Goal: Task Accomplishment & Management: Manage account settings

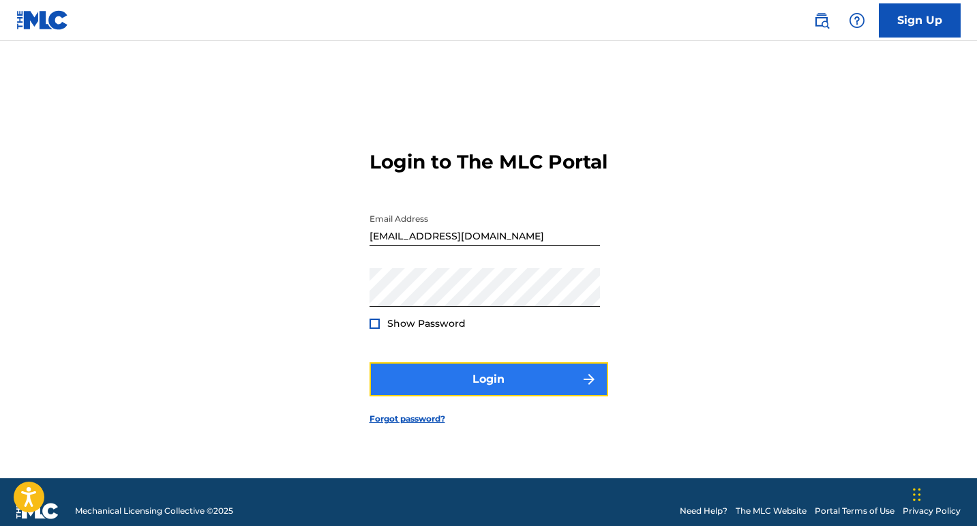
click at [480, 396] on button "Login" at bounding box center [489, 379] width 239 height 34
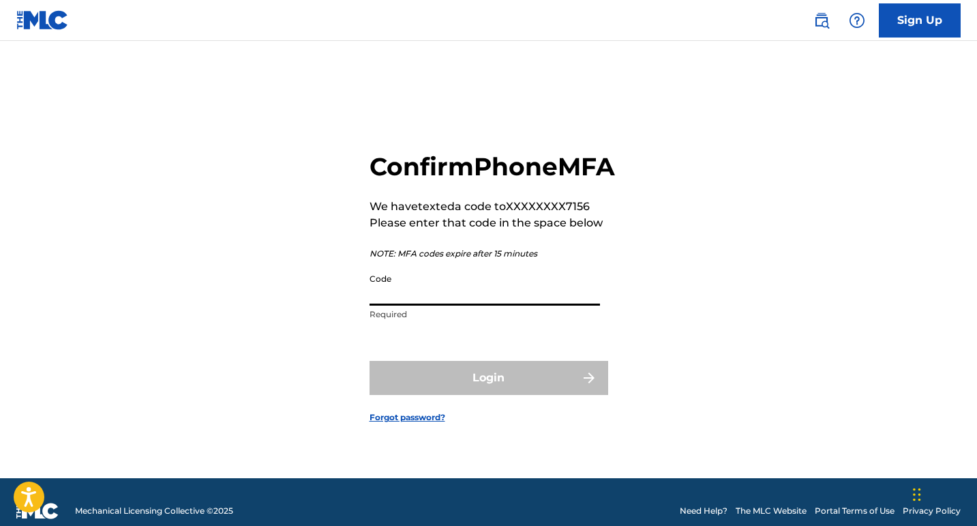
click at [454, 306] on input "Code" at bounding box center [485, 286] width 231 height 39
click at [453, 306] on input "Code" at bounding box center [485, 286] width 231 height 39
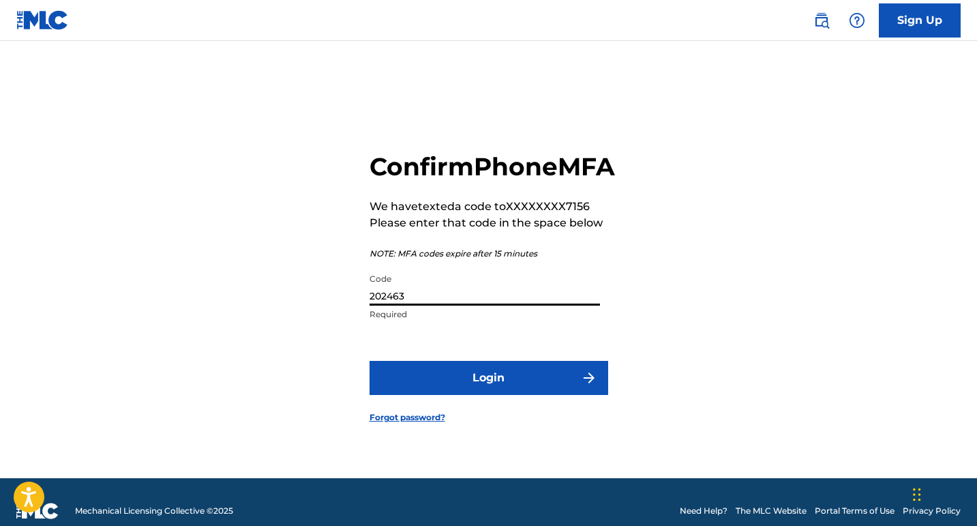
type input "202463"
click at [370, 361] on button "Login" at bounding box center [489, 378] width 239 height 34
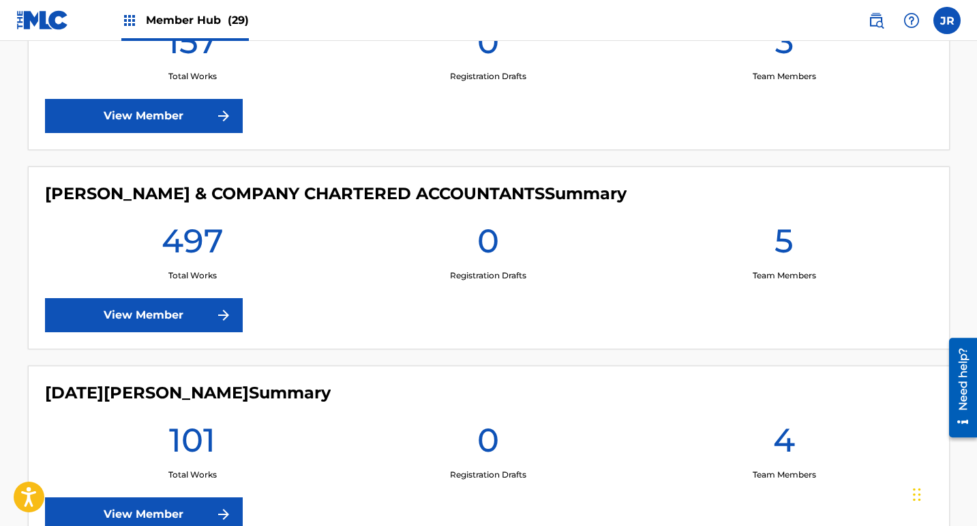
scroll to position [3415, 0]
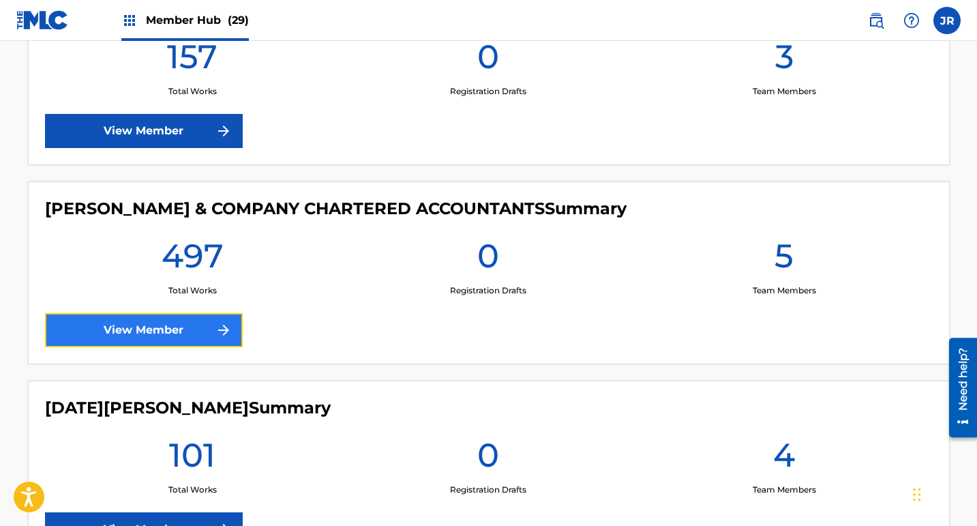
click at [160, 337] on link "View Member" at bounding box center [144, 330] width 198 height 34
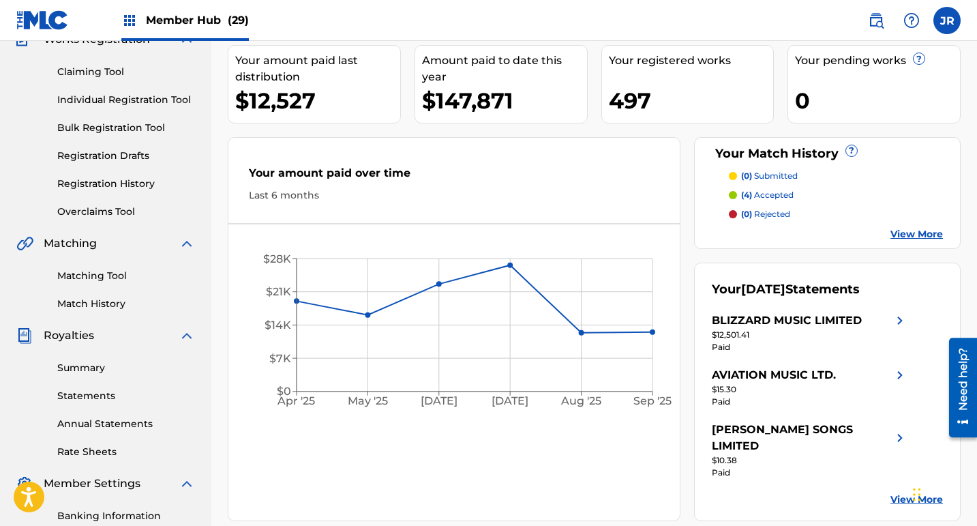
scroll to position [152, 0]
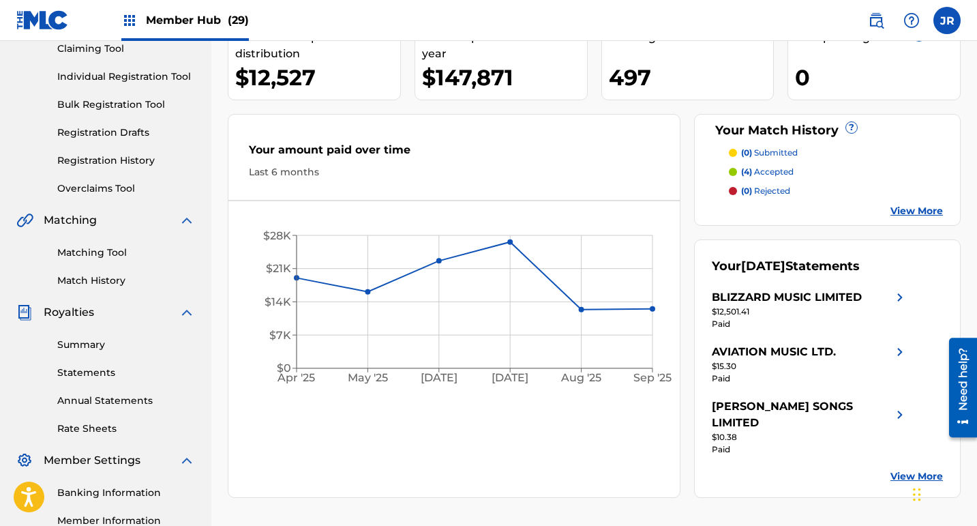
click at [920, 469] on link "View More" at bounding box center [917, 476] width 53 height 14
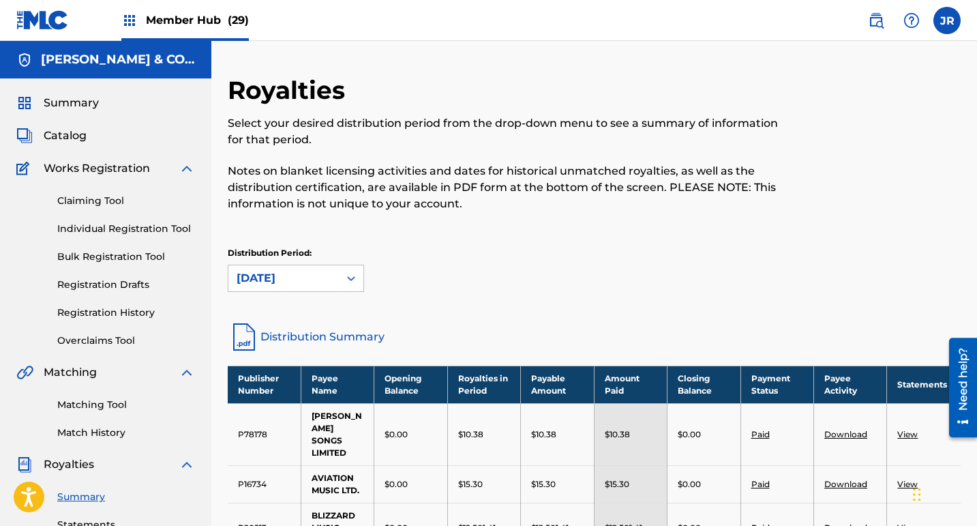
click at [50, 31] on link at bounding box center [42, 20] width 53 height 40
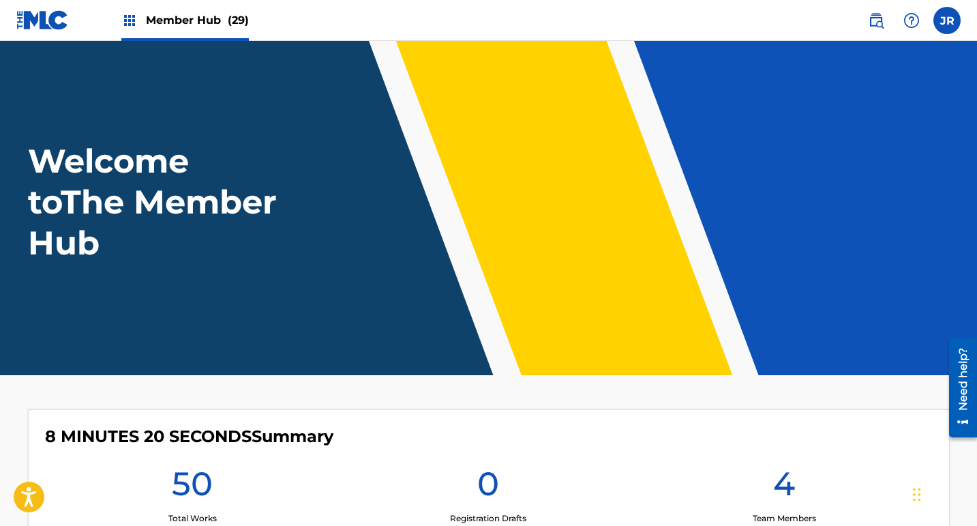
click at [177, 35] on div "Member Hub (29)" at bounding box center [185, 20] width 128 height 40
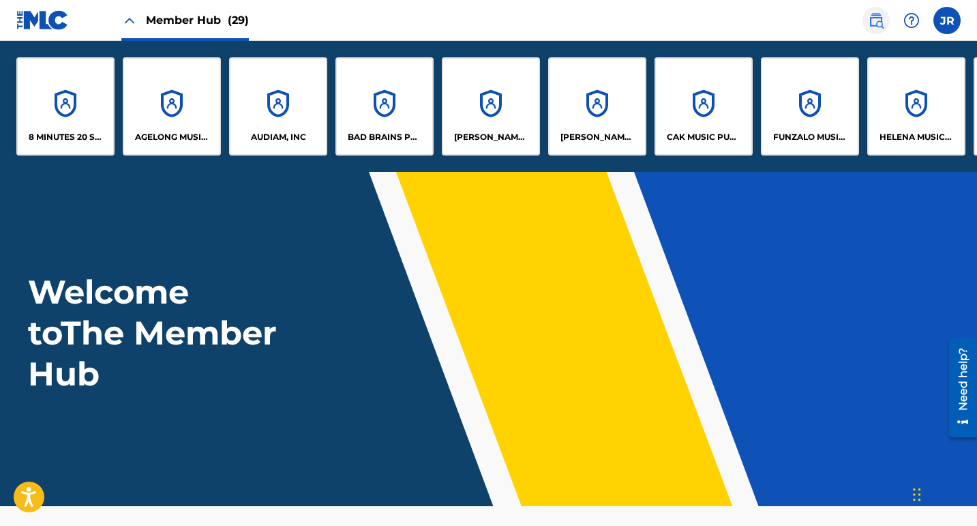
click at [879, 20] on img at bounding box center [876, 20] width 16 height 16
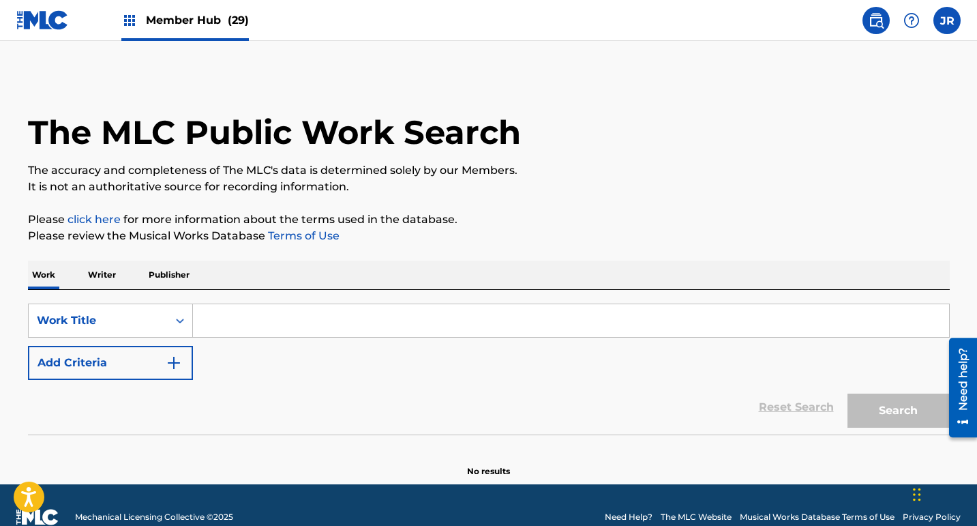
click at [174, 282] on p "Publisher" at bounding box center [169, 275] width 49 height 29
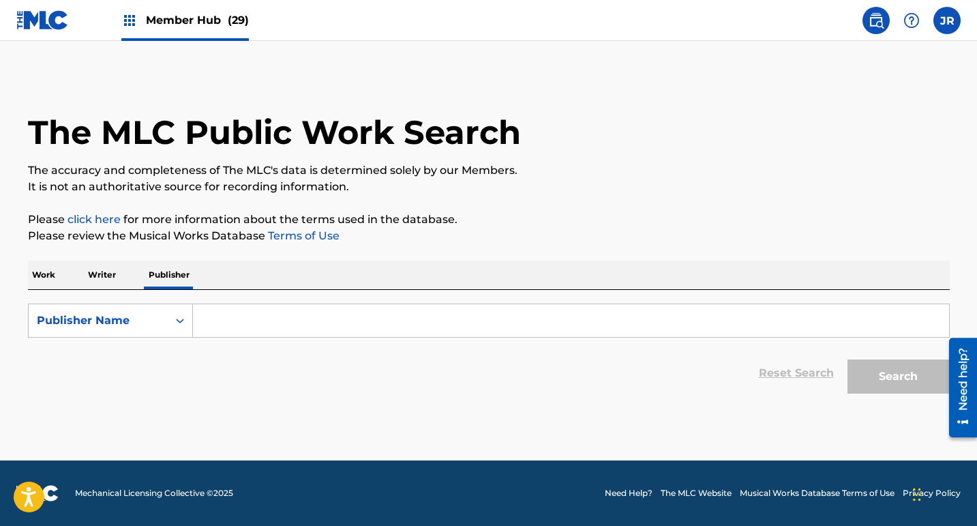
click at [249, 313] on input "Search Form" at bounding box center [571, 320] width 756 height 33
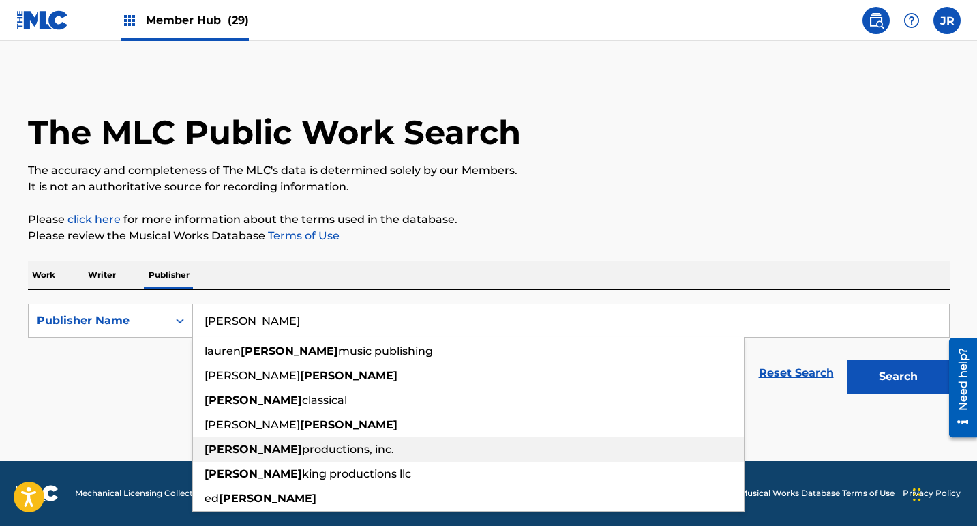
click at [222, 443] on strong "[PERSON_NAME]" at bounding box center [254, 449] width 98 height 13
type input "[PERSON_NAME] productions, inc."
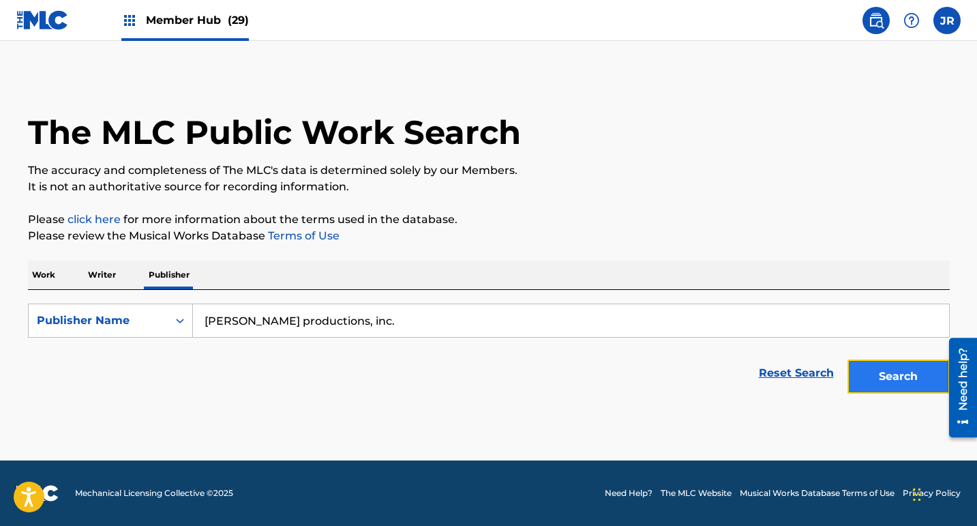
click at [879, 379] on button "Search" at bounding box center [899, 376] width 102 height 34
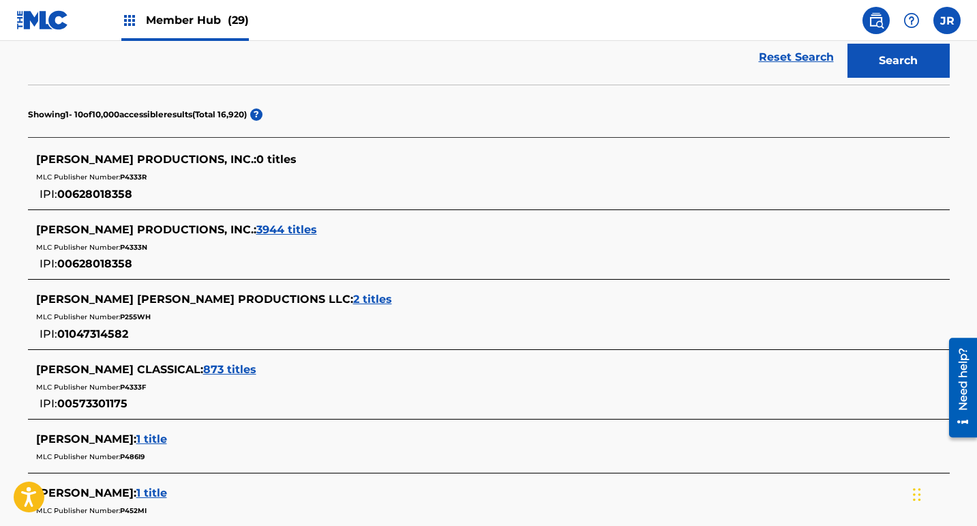
scroll to position [317, 0]
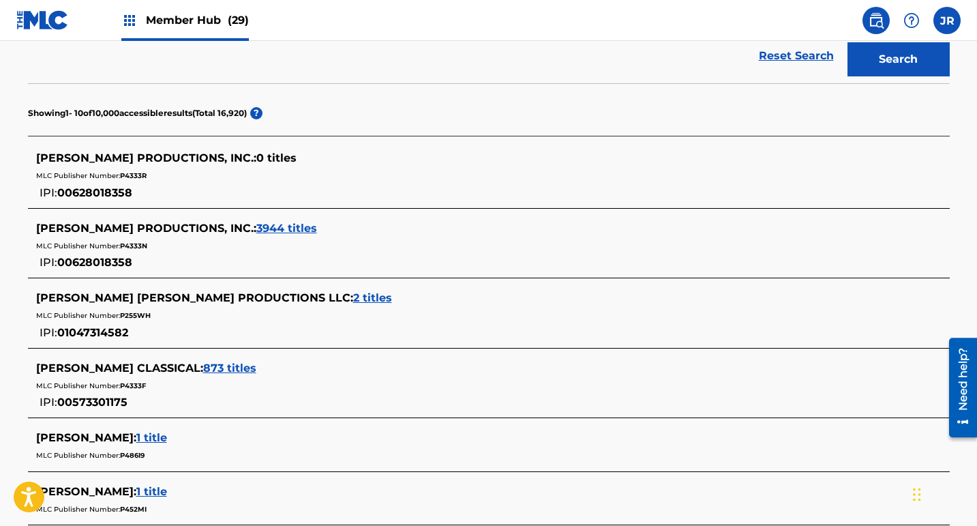
click at [256, 231] on span "3944 titles" at bounding box center [286, 228] width 61 height 13
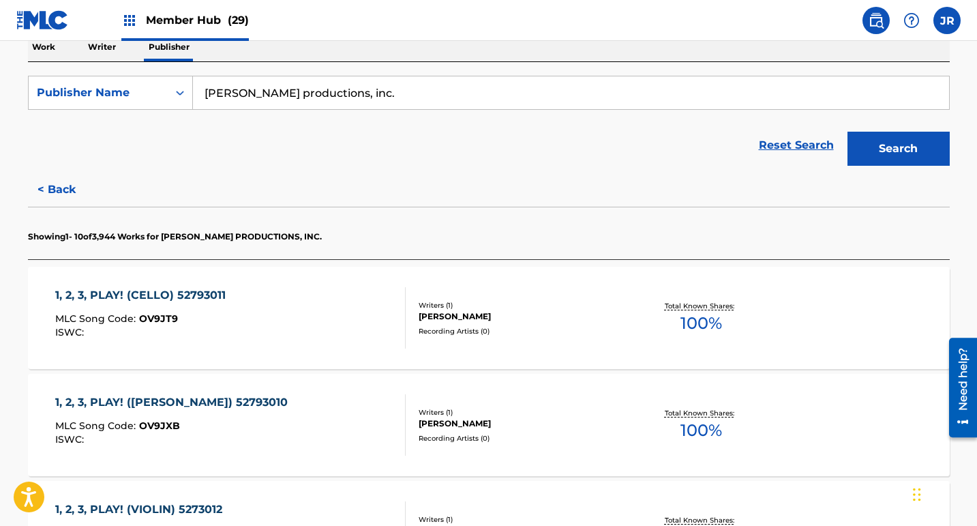
scroll to position [214, 0]
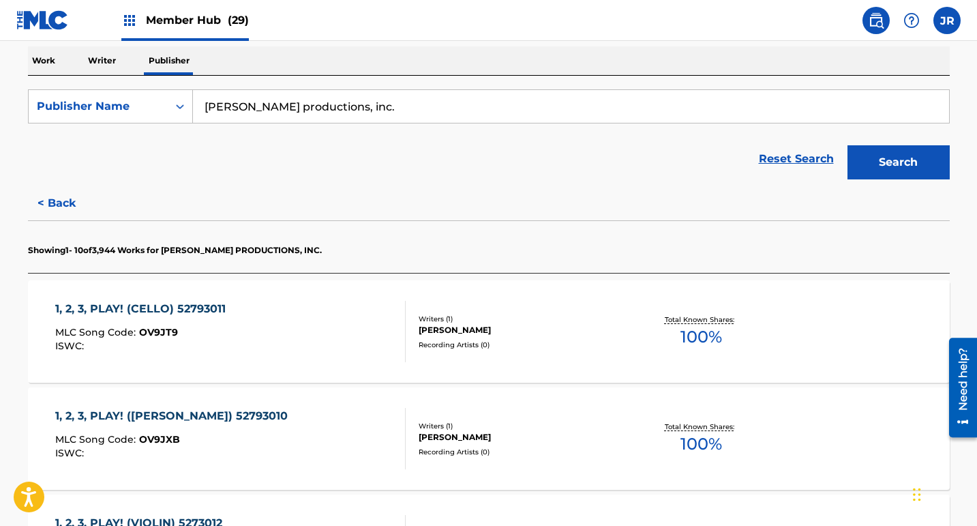
click at [480, 368] on div "1, 2, 3, PLAY! (CELLO) 52793011 MLC Song Code : OV9JT9 ISWC : Writers ( 1 ) [PE…" at bounding box center [489, 331] width 922 height 102
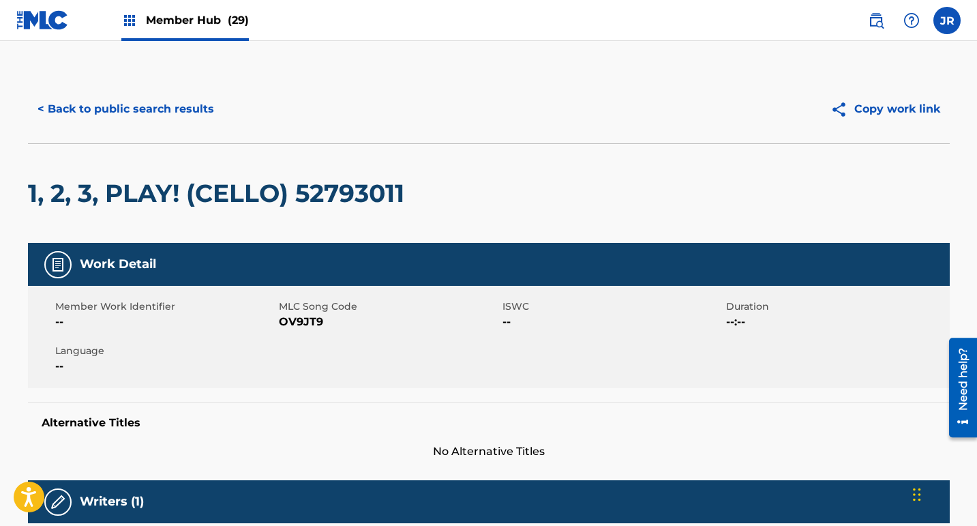
click at [56, 24] on img at bounding box center [42, 20] width 53 height 20
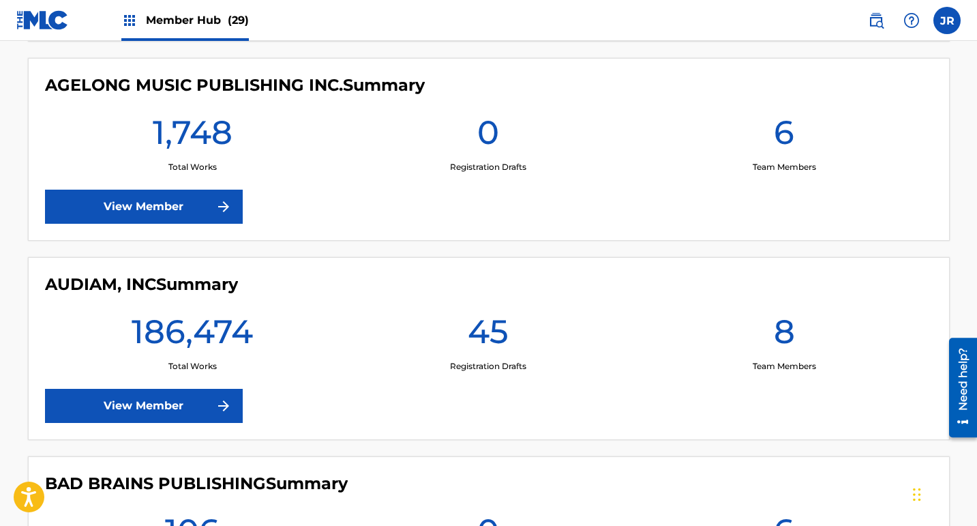
scroll to position [553, 0]
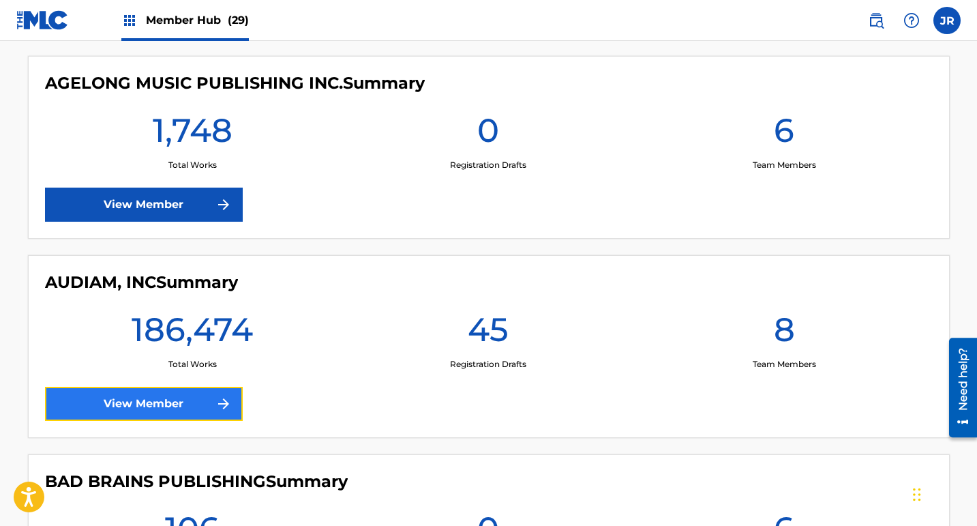
click at [153, 404] on link "View Member" at bounding box center [144, 404] width 198 height 34
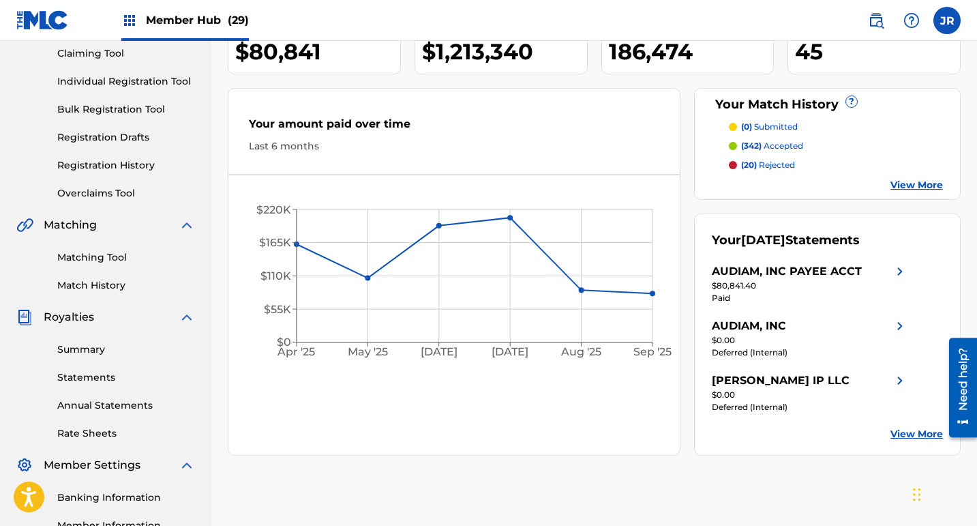
scroll to position [149, 0]
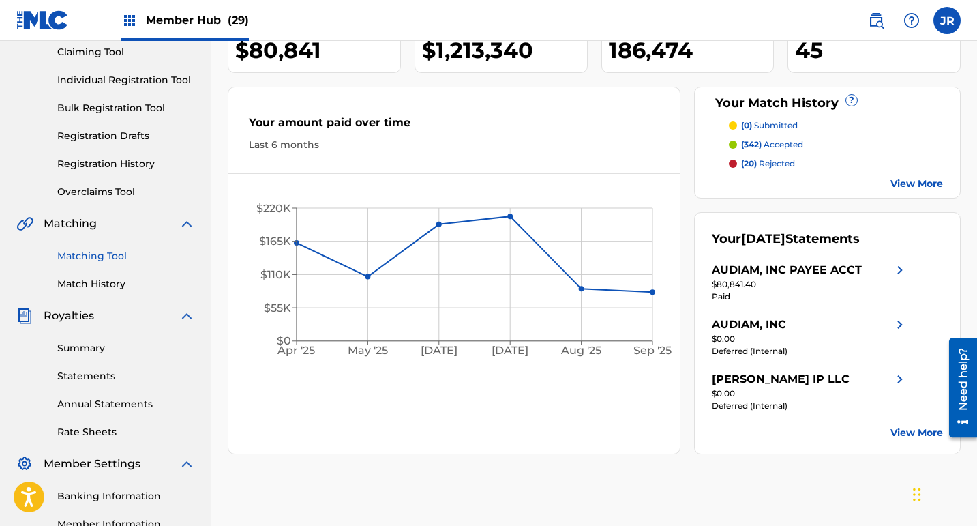
click at [105, 259] on link "Matching Tool" at bounding box center [126, 256] width 138 height 14
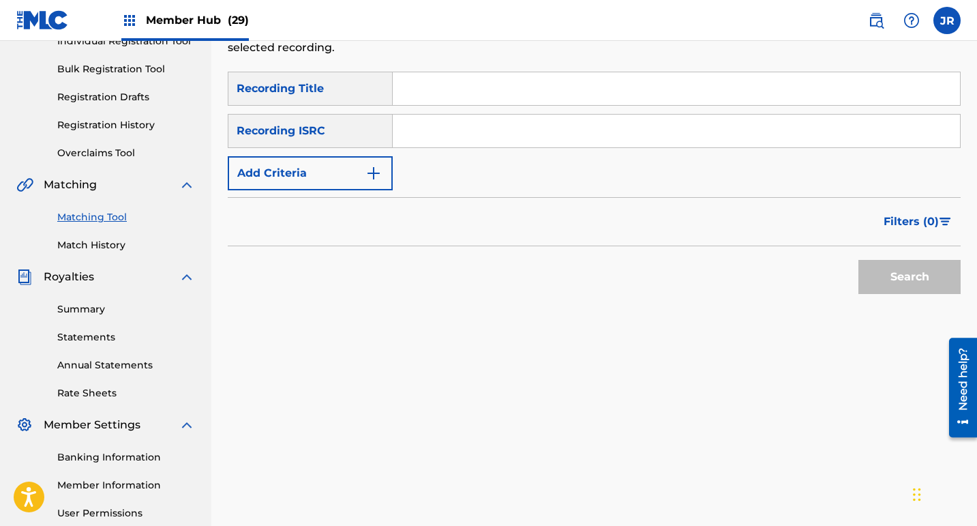
scroll to position [186, 0]
click at [106, 158] on link "Overclaims Tool" at bounding box center [126, 154] width 138 height 14
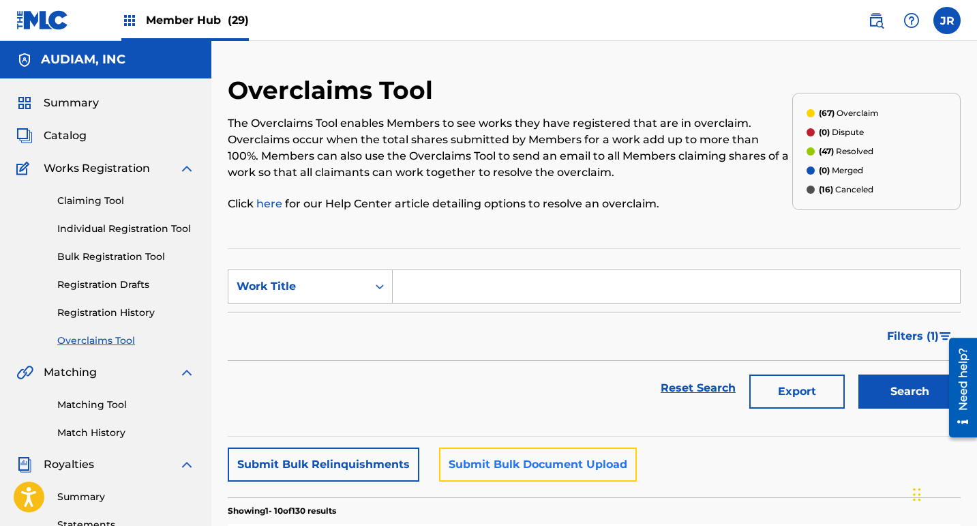
click at [477, 460] on button "Submit Bulk Document Upload" at bounding box center [538, 464] width 198 height 34
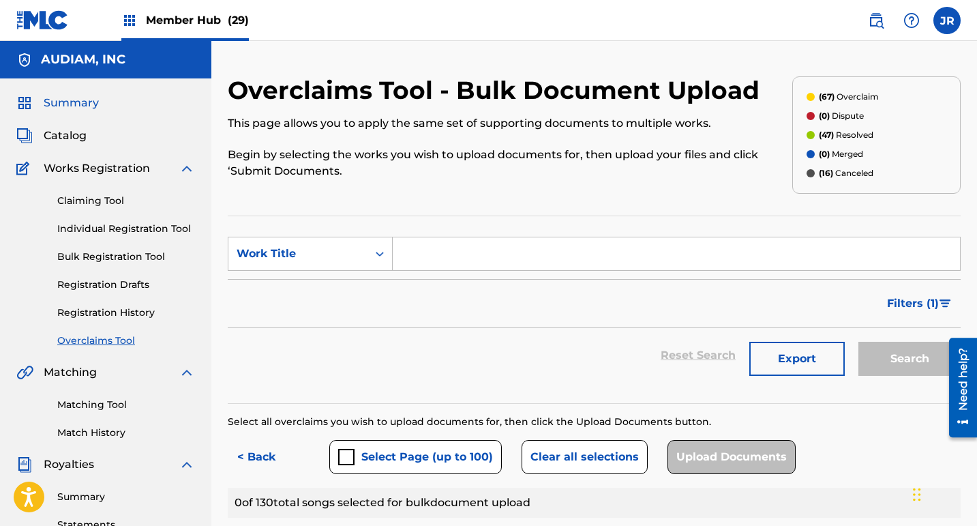
click at [59, 109] on span "Summary" at bounding box center [71, 103] width 55 height 16
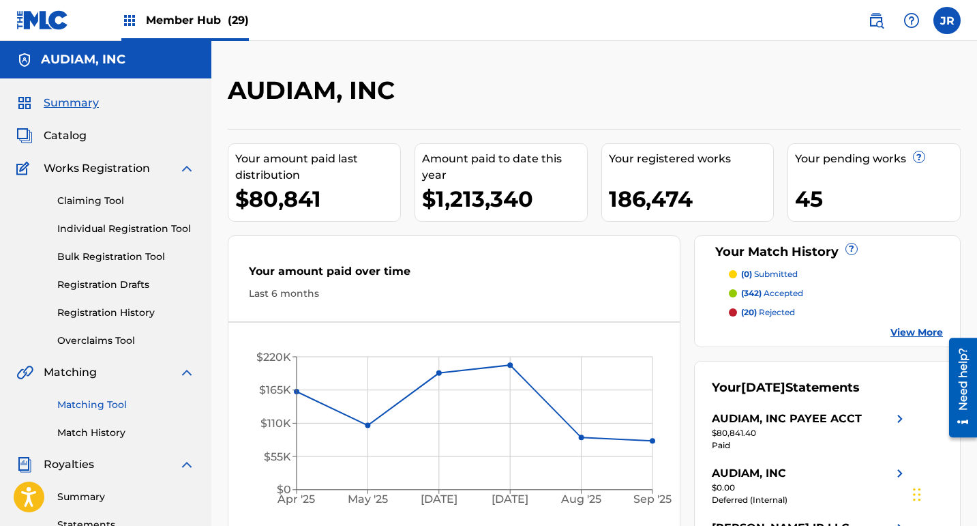
click at [96, 400] on link "Matching Tool" at bounding box center [126, 405] width 138 height 14
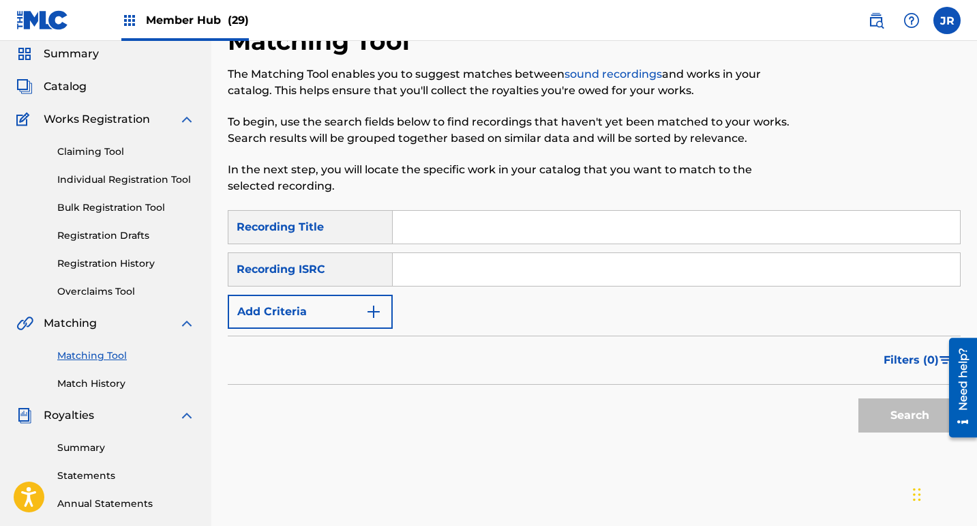
scroll to position [32, 0]
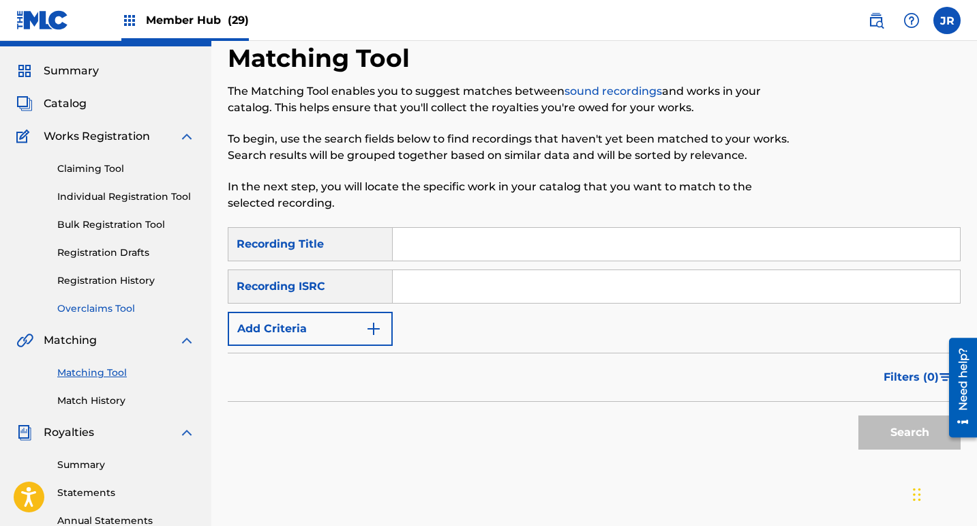
click at [106, 305] on link "Overclaims Tool" at bounding box center [126, 308] width 138 height 14
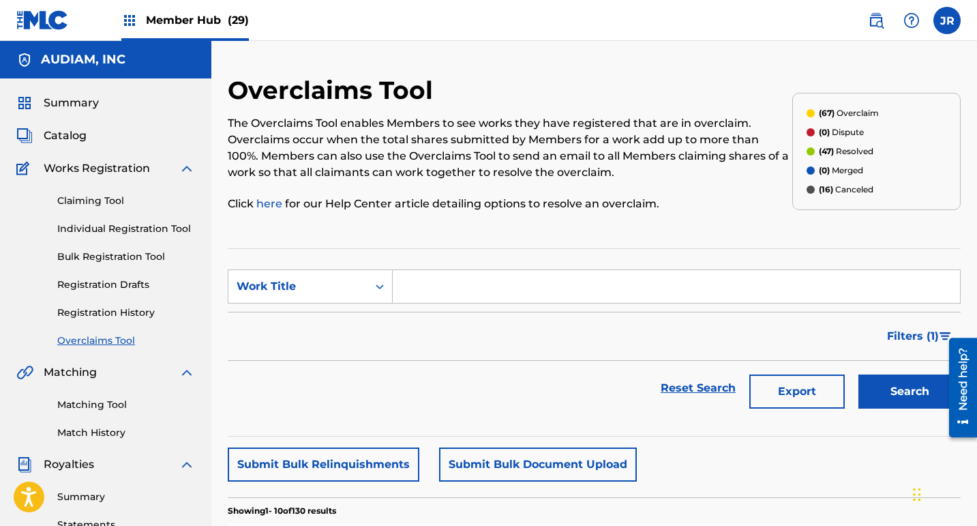
click at [33, 20] on img at bounding box center [42, 20] width 53 height 20
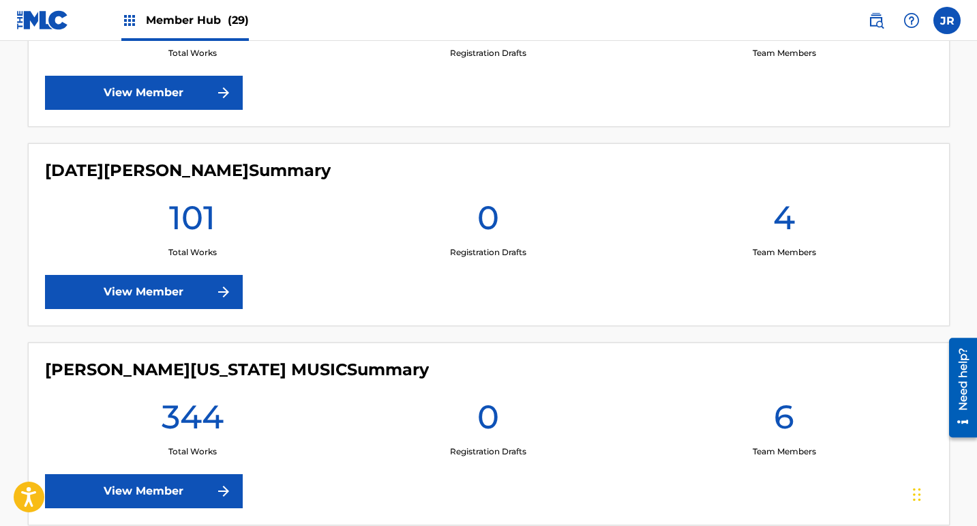
scroll to position [3635, 0]
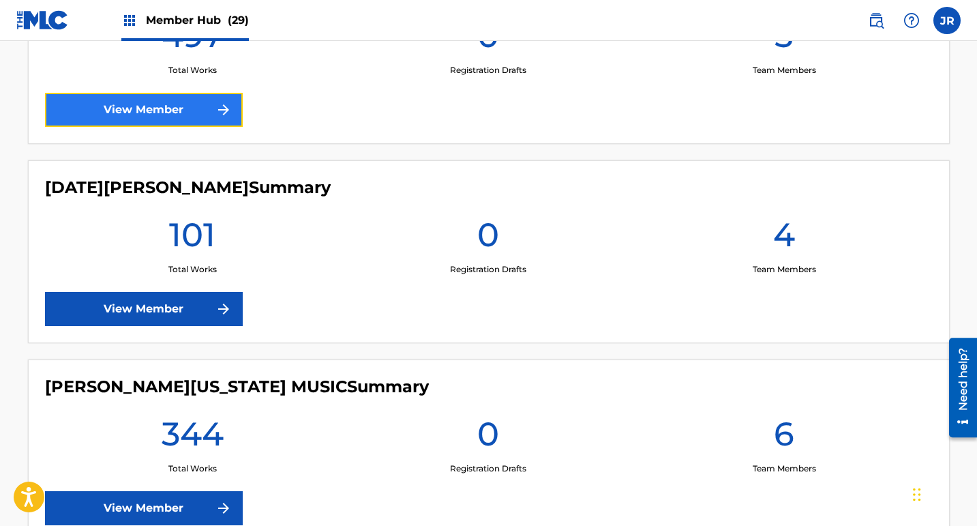
click at [143, 100] on link "View Member" at bounding box center [144, 110] width 198 height 34
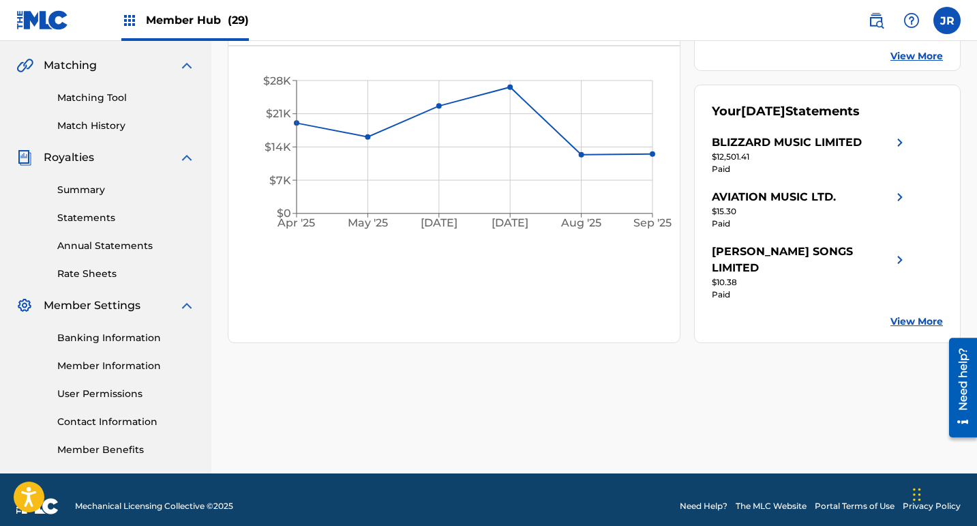
scroll to position [308, 0]
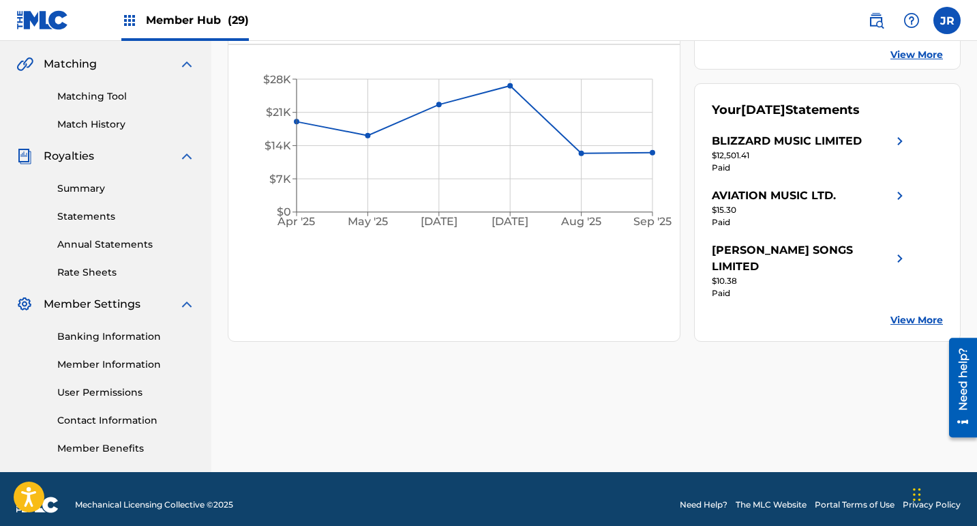
click at [909, 313] on link "View More" at bounding box center [917, 320] width 53 height 14
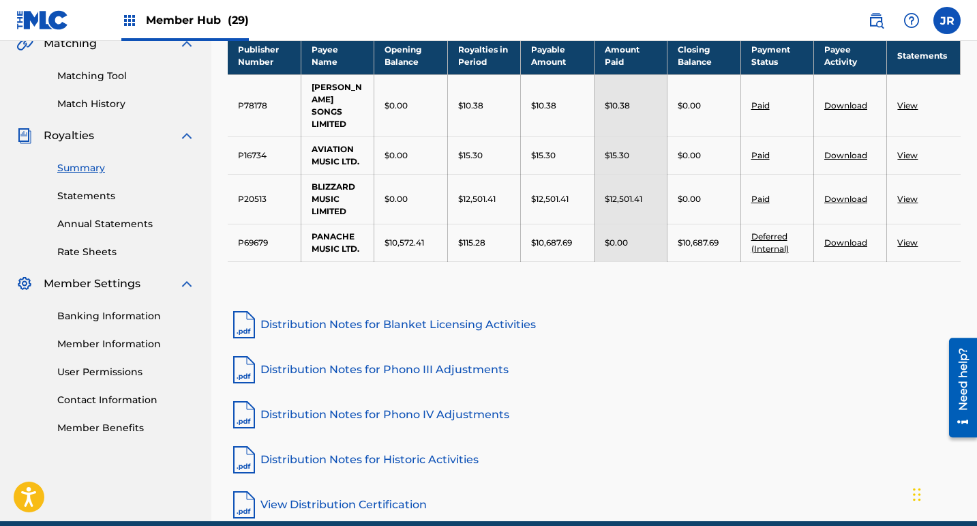
scroll to position [389, 0]
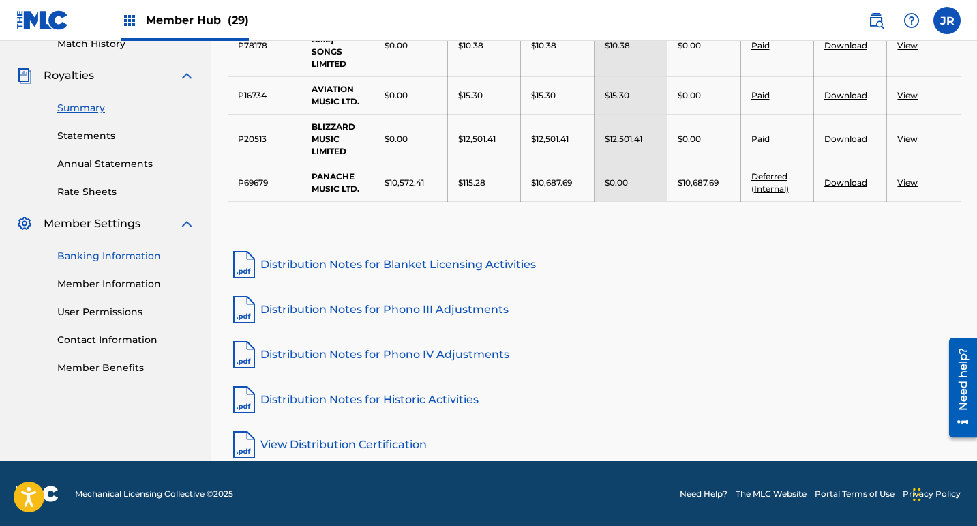
click at [128, 257] on link "Banking Information" at bounding box center [126, 256] width 138 height 14
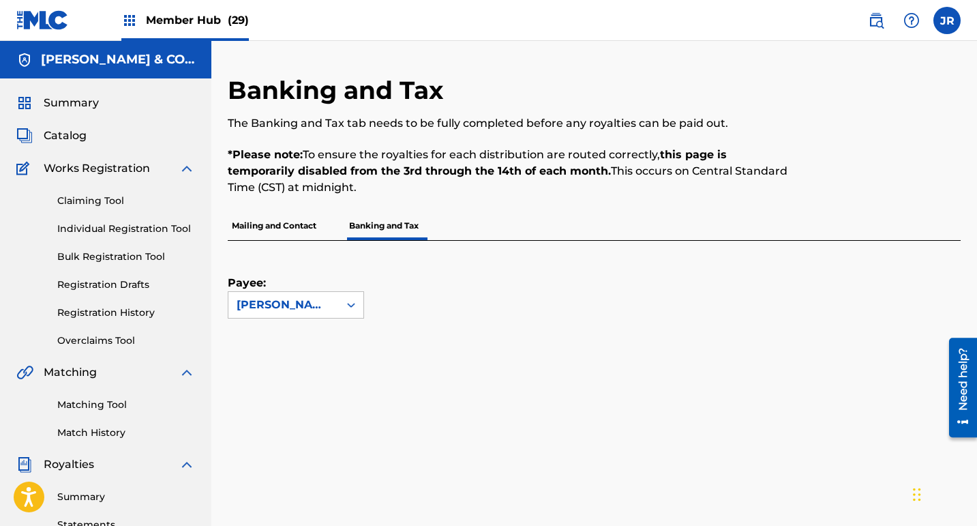
click at [297, 222] on p "Mailing and Contact" at bounding box center [274, 225] width 93 height 29
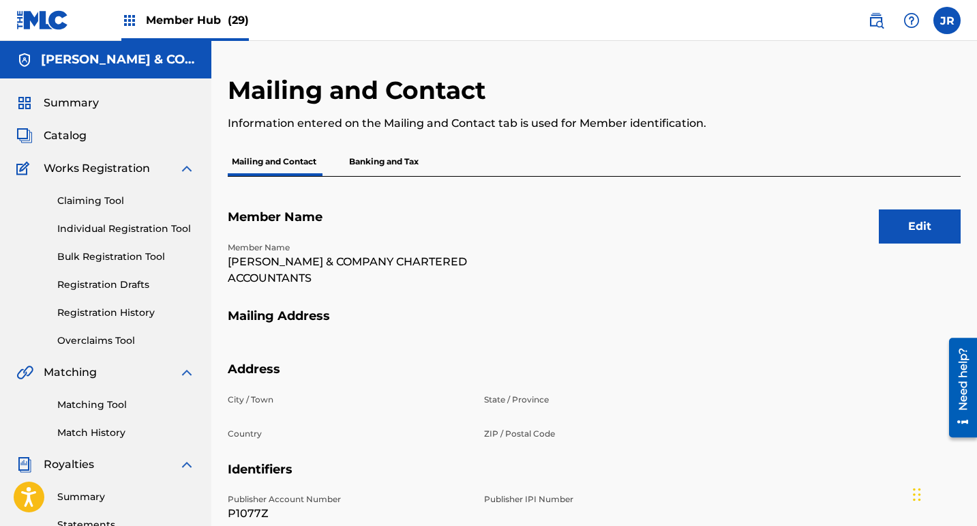
click at [389, 166] on p "Banking and Tax" at bounding box center [384, 161] width 78 height 29
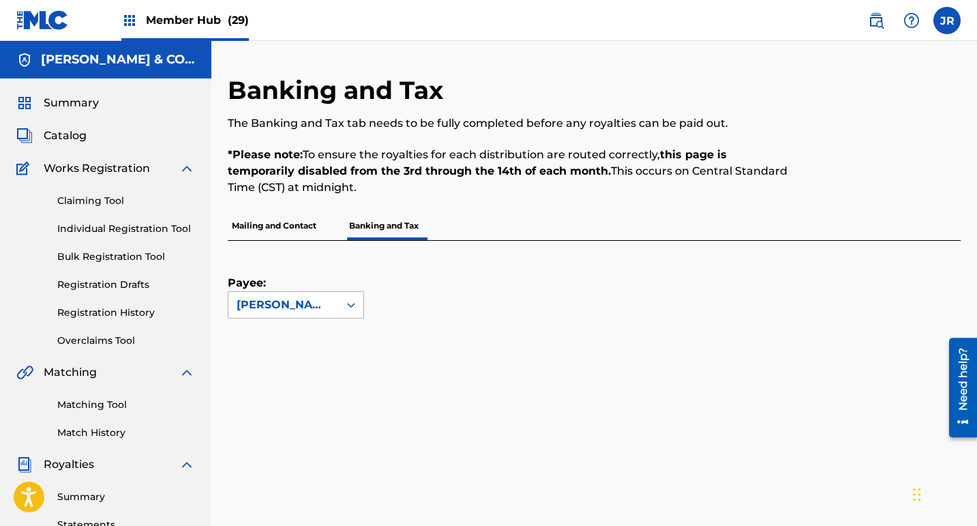
click at [338, 309] on div "[PERSON_NAME] SONGS LIMITED" at bounding box center [284, 305] width 111 height 26
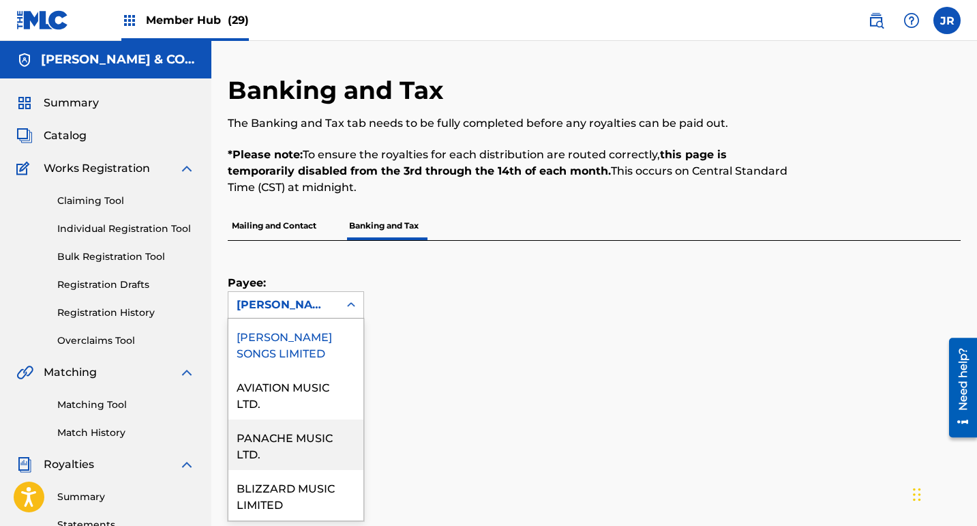
click at [297, 438] on div "PANACHE MUSIC LTD." at bounding box center [296, 444] width 135 height 50
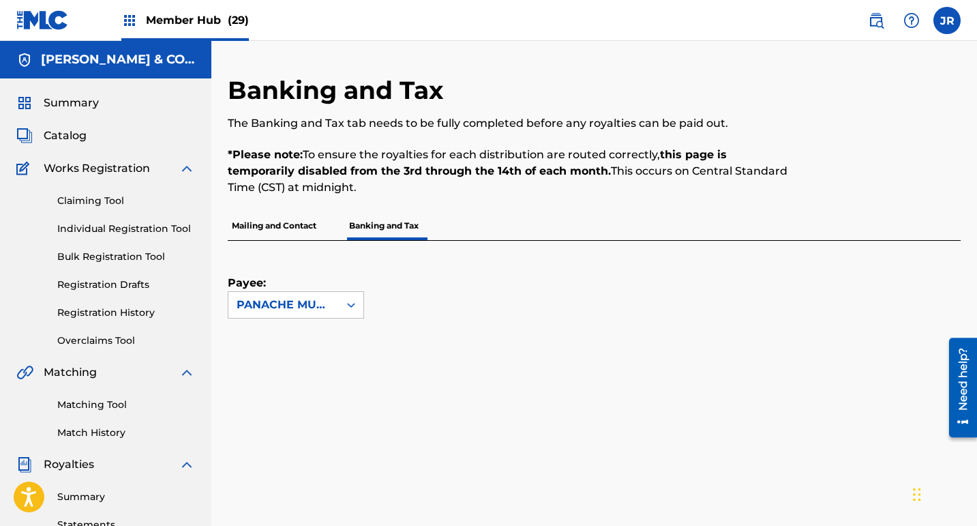
click at [349, 310] on icon at bounding box center [351, 305] width 14 height 14
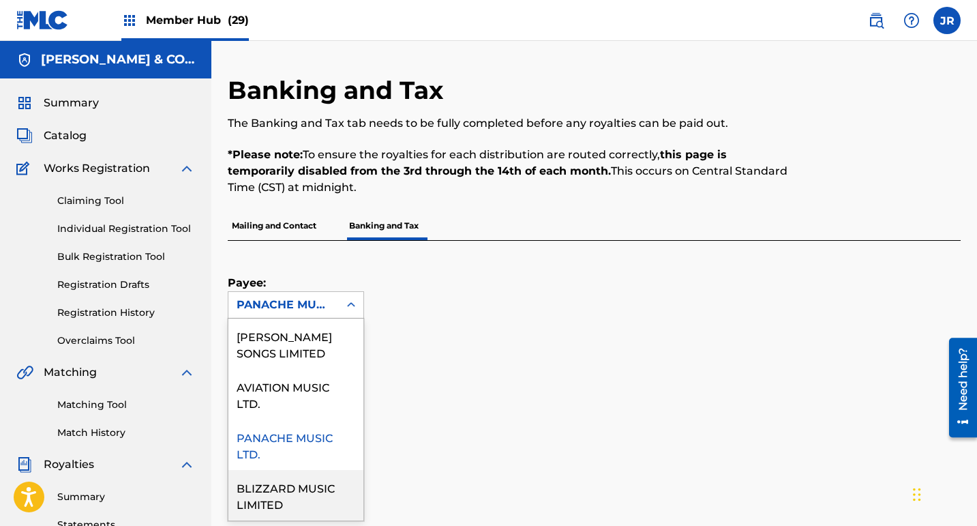
click at [296, 490] on div "BLIZZARD MUSIC LIMITED" at bounding box center [296, 495] width 135 height 50
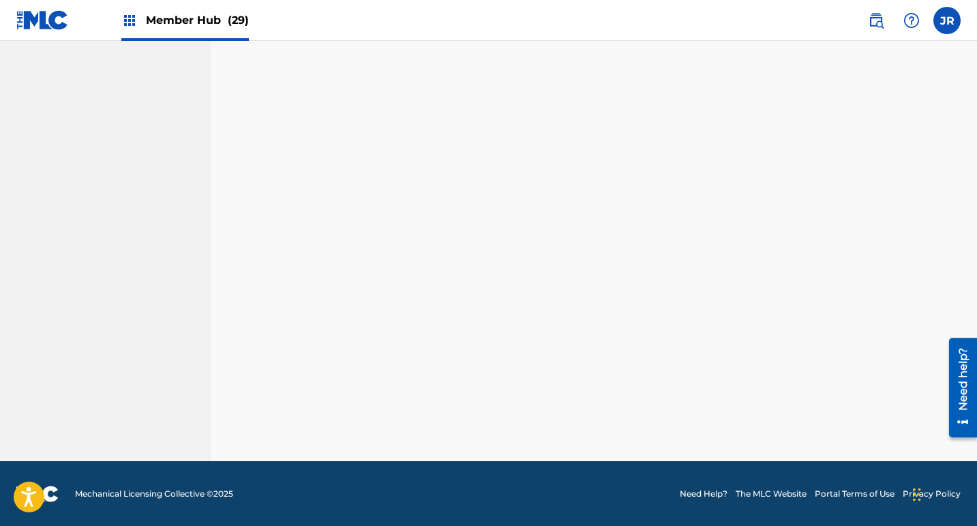
scroll to position [320, 0]
